Goal: Transaction & Acquisition: Purchase product/service

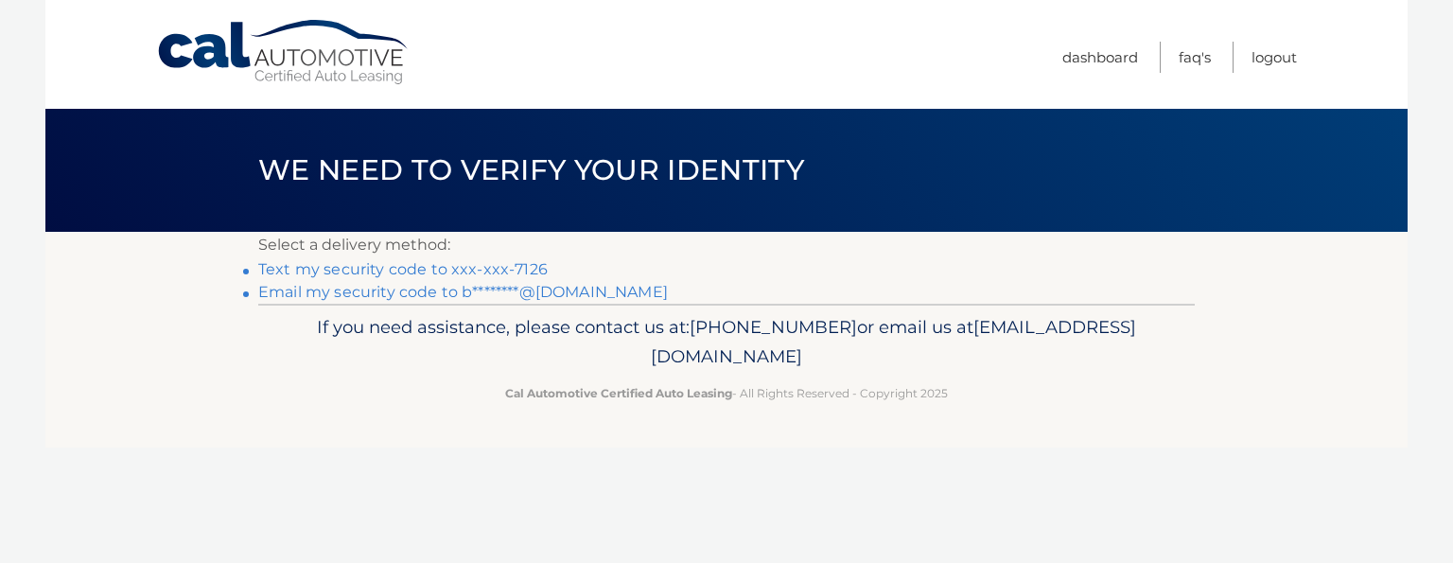
click at [437, 267] on link "Text my security code to xxx-xxx-7126" at bounding box center [403, 269] width 290 height 18
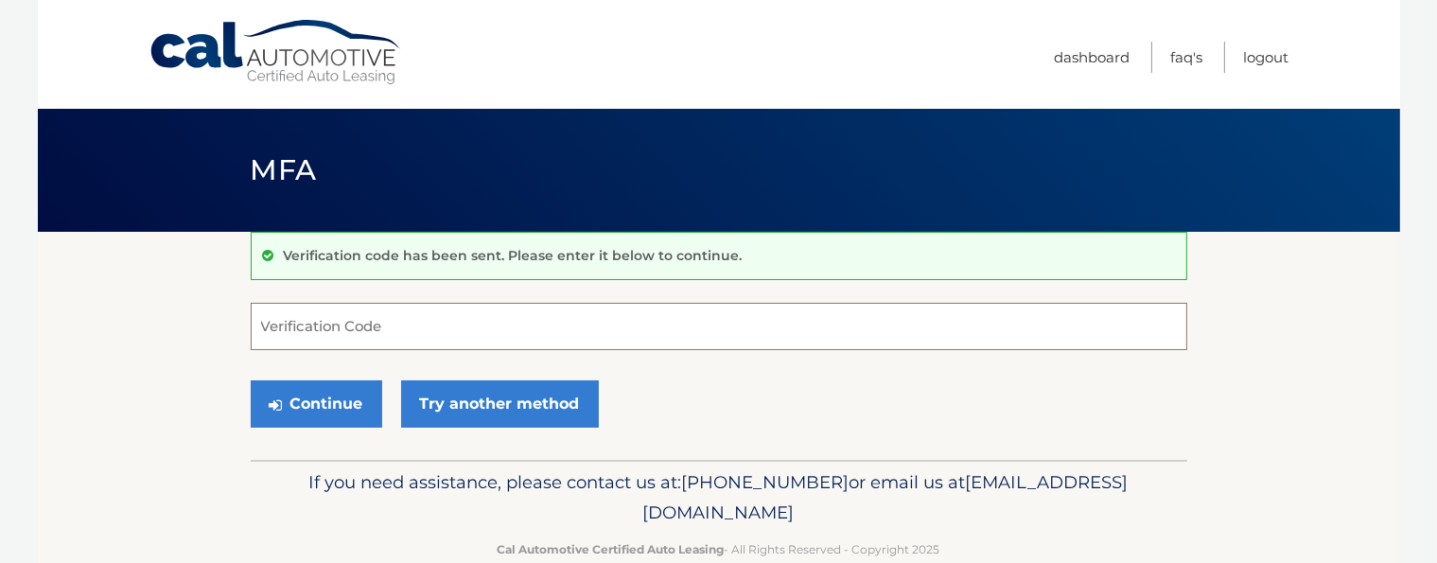
click at [427, 321] on input "Verification Code" at bounding box center [719, 326] width 937 height 47
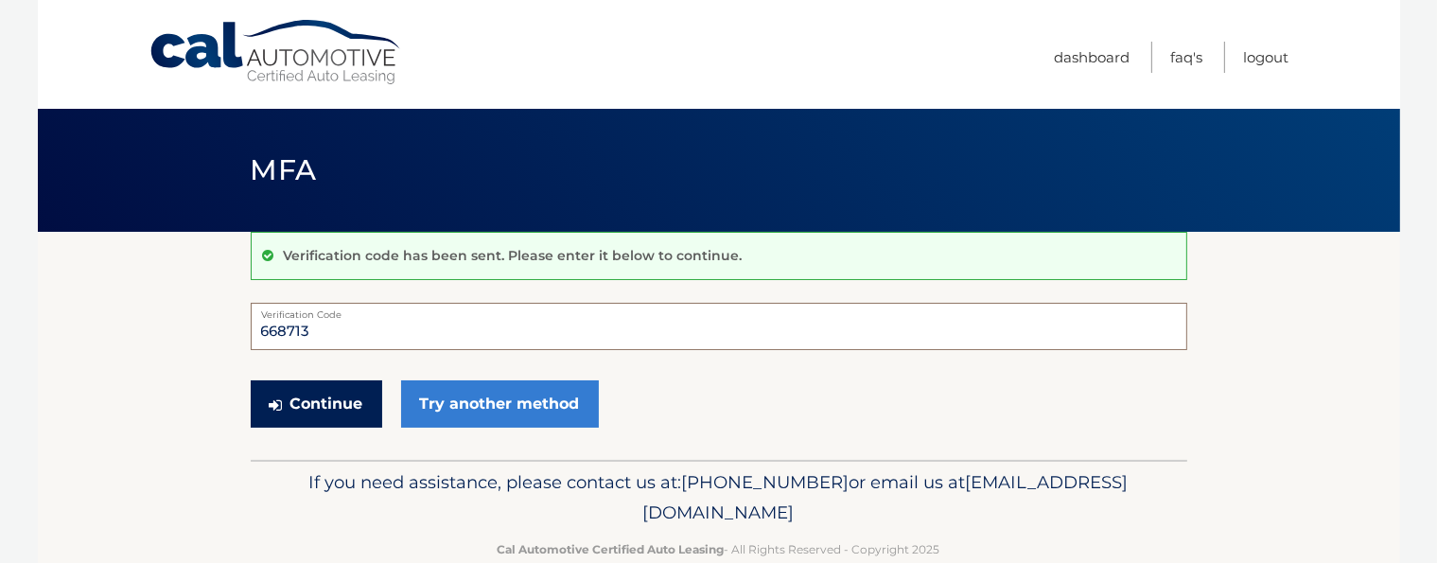
type input "668713"
click at [345, 390] on button "Continue" at bounding box center [317, 403] width 132 height 47
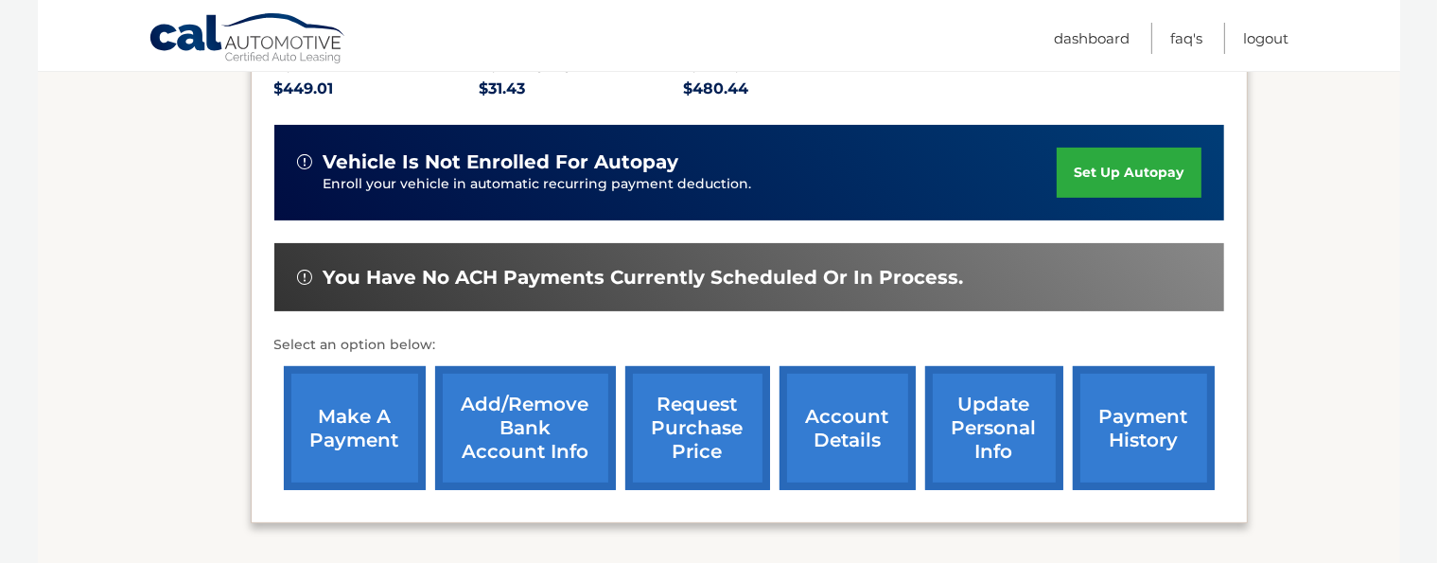
scroll to position [466, 0]
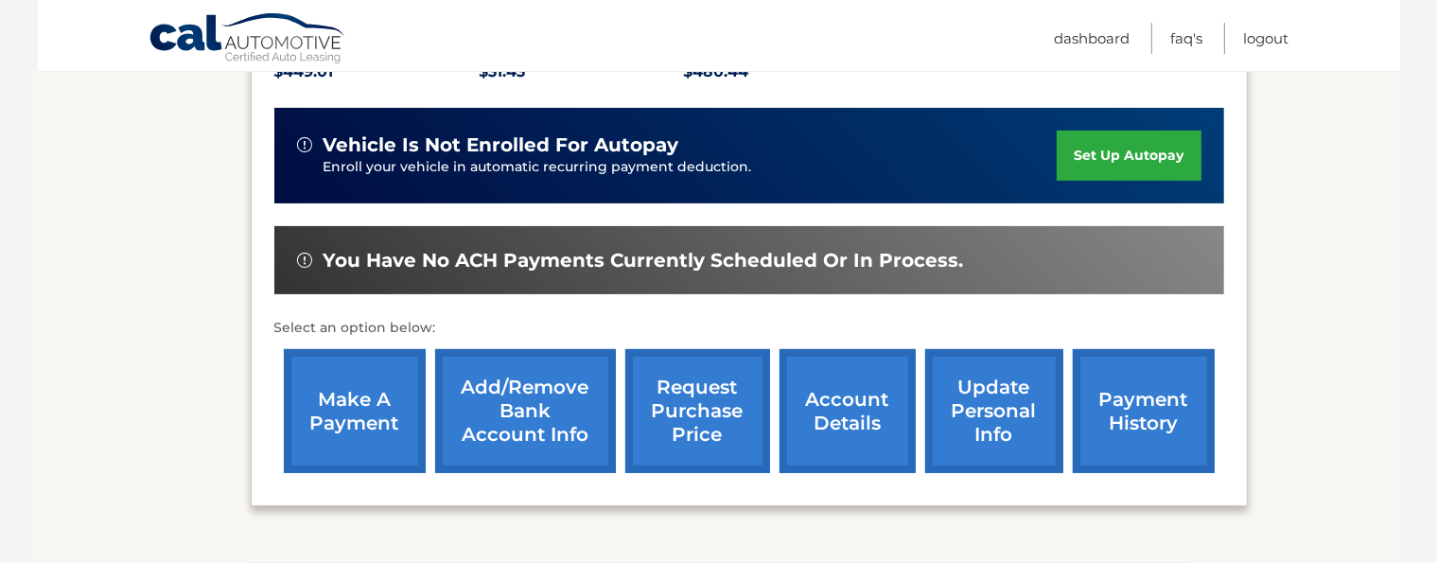
click at [361, 425] on link "make a payment" at bounding box center [355, 411] width 142 height 124
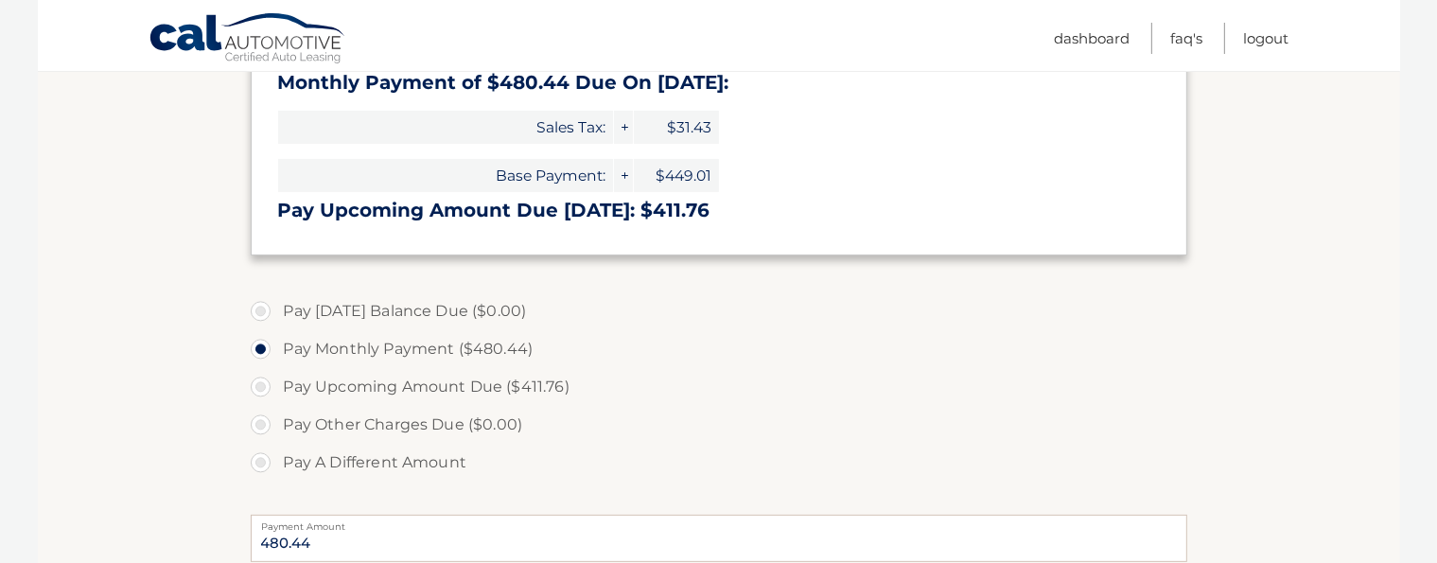
scroll to position [492, 0]
click at [261, 464] on label "Pay A Different Amount" at bounding box center [719, 462] width 937 height 38
click at [261, 464] on input "Pay A Different Amount" at bounding box center [267, 458] width 19 height 30
radio input "true"
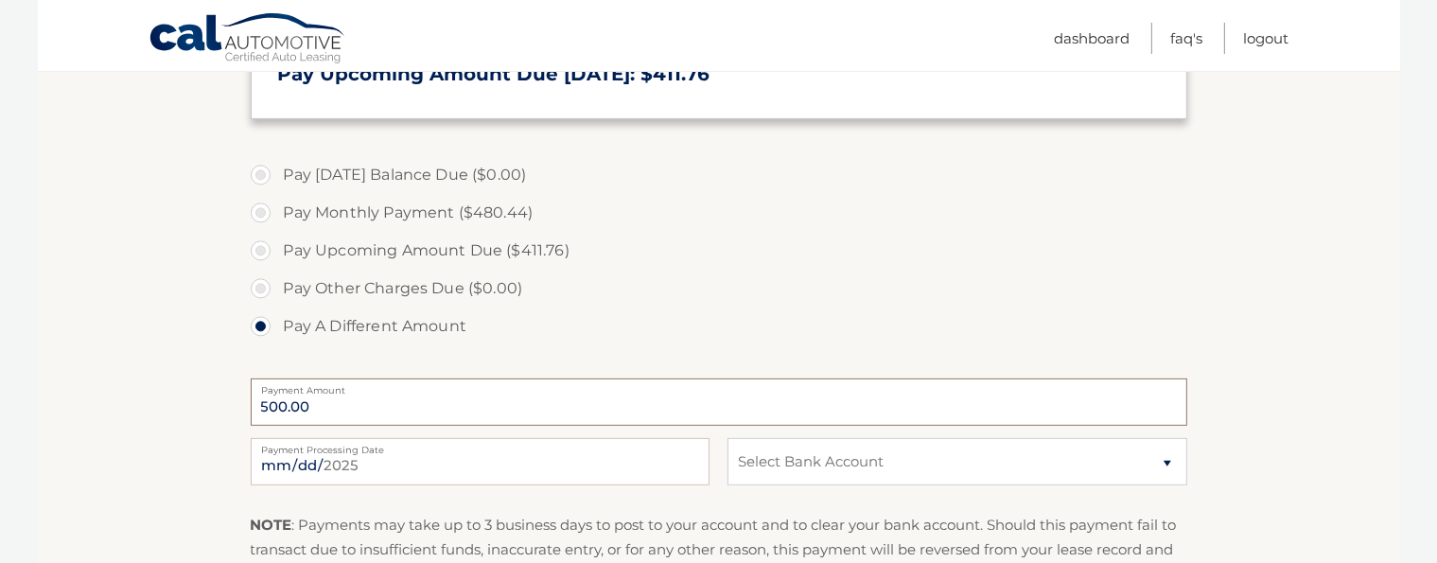
scroll to position [643, 0]
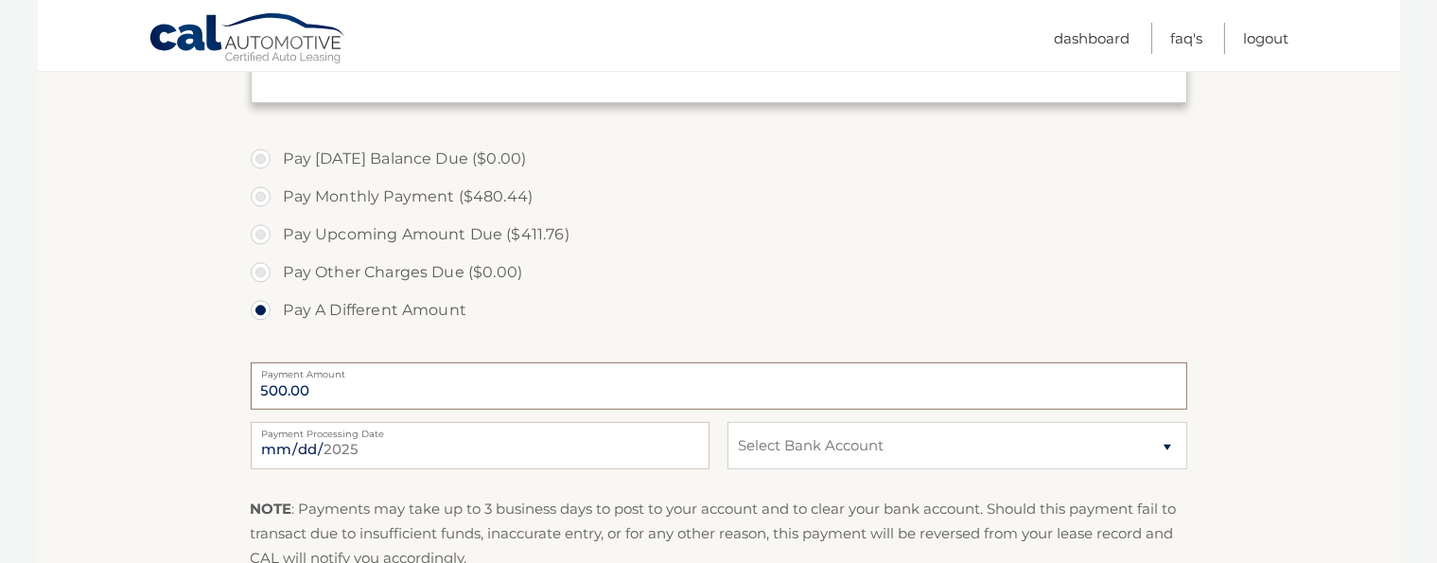
type input "500.00"
click at [1168, 451] on select "Select Bank Account Checking JPMORGAN CHASE BANK, NA *****2085 Checking JPMORGA…" at bounding box center [957, 445] width 459 height 47
select select "YThlNzlhODMtYzVkMy00YzE5LTg0NTItNGVkNGZlZTRhODRi"
click at [728, 422] on select "Select Bank Account Checking JPMORGAN CHASE BANK, NA *****2085 Checking JPMORGA…" at bounding box center [957, 445] width 459 height 47
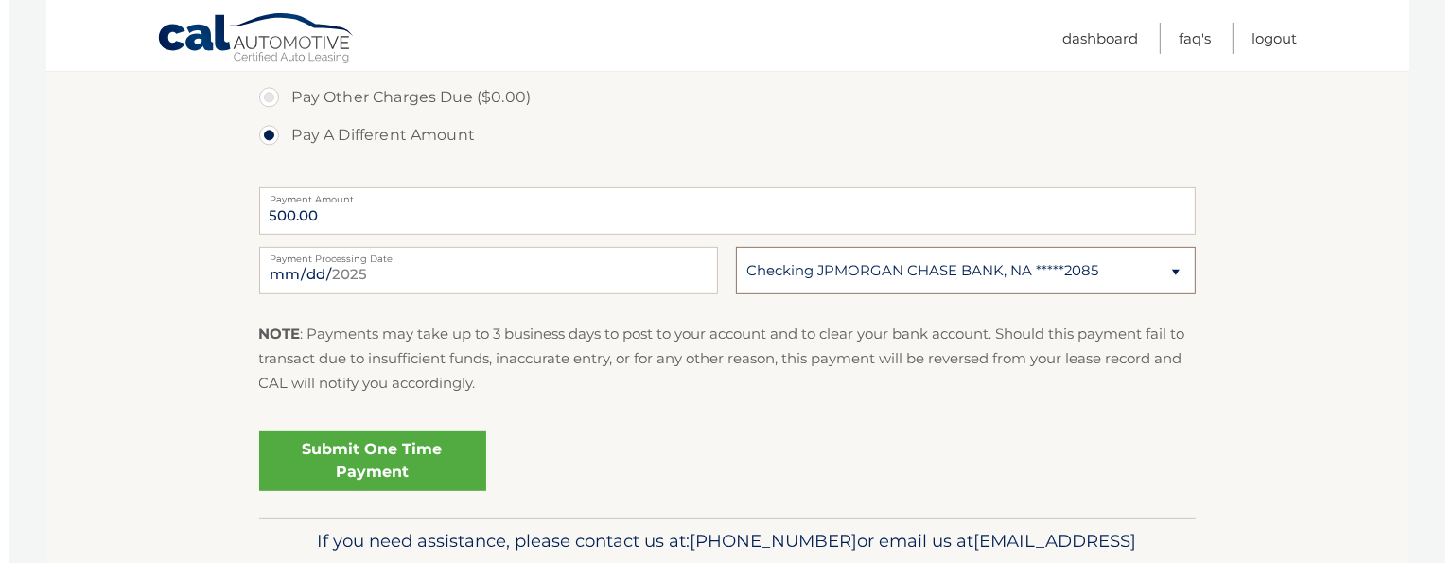
scroll to position [833, 0]
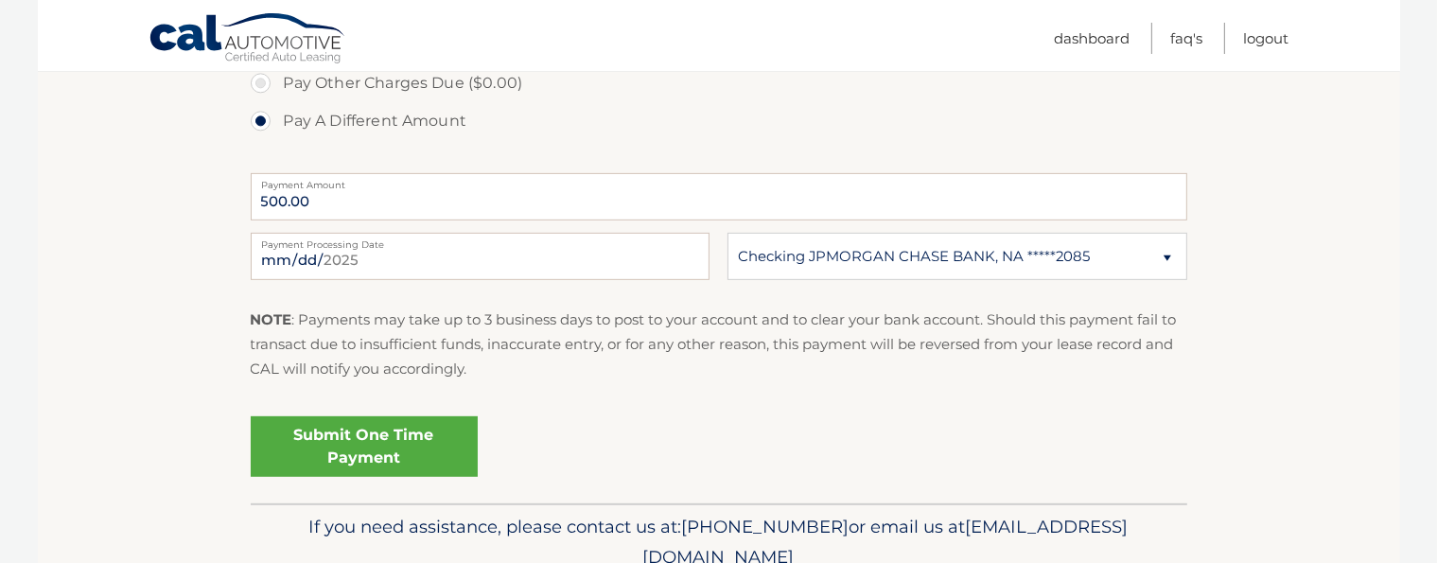
click at [366, 438] on link "Submit One Time Payment" at bounding box center [364, 446] width 227 height 61
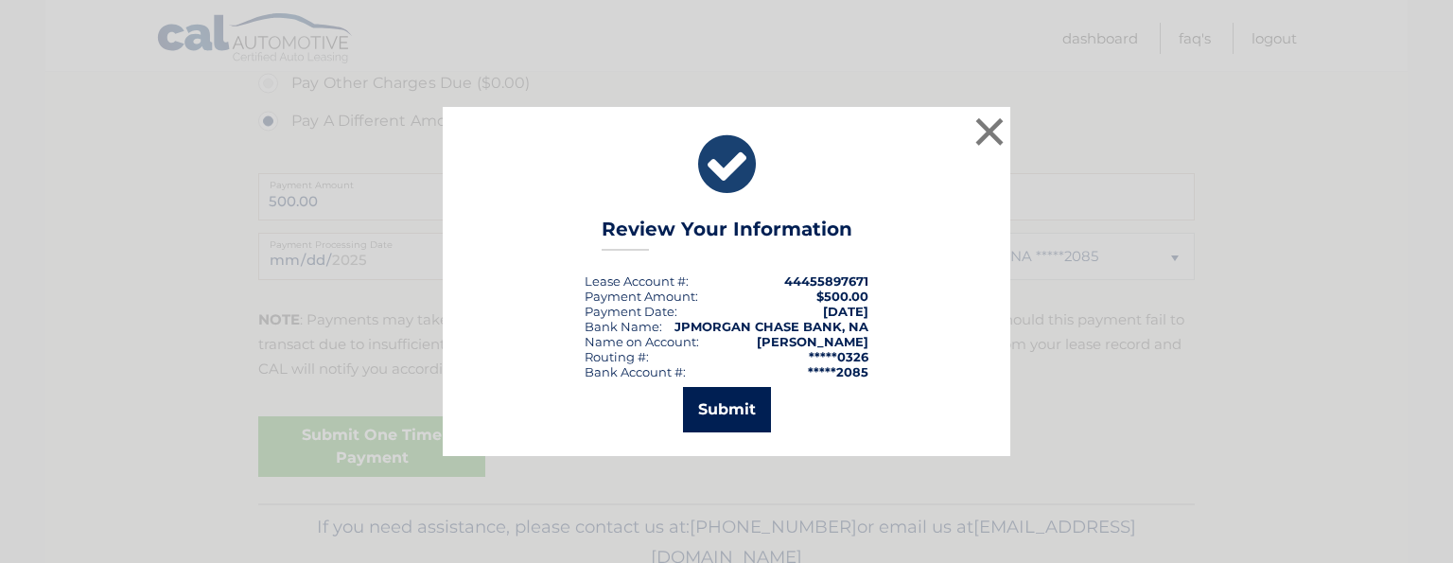
click at [719, 403] on button "Submit" at bounding box center [727, 409] width 88 height 45
